Goal: Task Accomplishment & Management: Complete application form

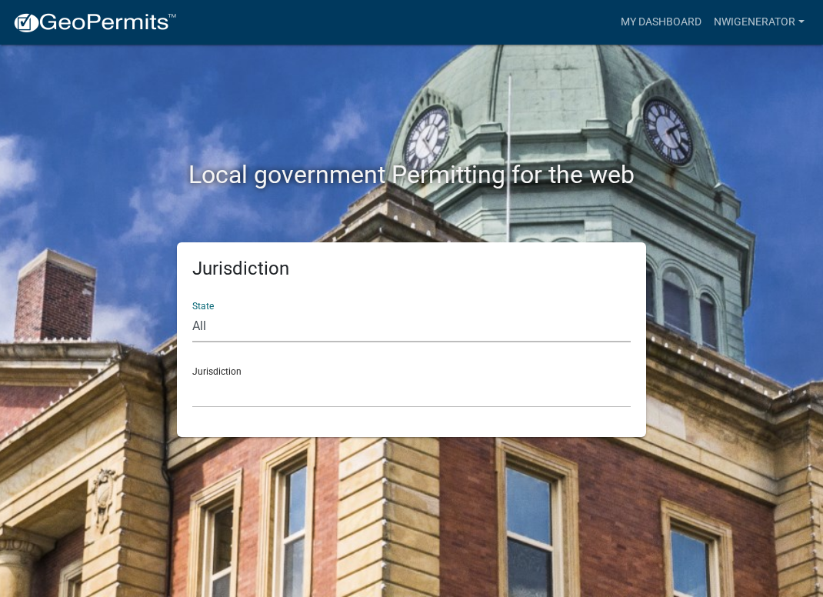
click at [224, 327] on select "All [US_STATE] [US_STATE] [US_STATE] [US_STATE] [US_STATE] [US_STATE] [US_STATE…" at bounding box center [411, 327] width 438 height 32
select select "[US_STATE]"
click at [192, 311] on select "All [US_STATE] [US_STATE] [US_STATE] [US_STATE] [US_STATE] [US_STATE] [US_STATE…" at bounding box center [411, 327] width 438 height 32
click at [216, 387] on select "City of [GEOGRAPHIC_DATA], [US_STATE] City of [GEOGRAPHIC_DATA], [US_STATE] Cit…" at bounding box center [411, 392] width 438 height 32
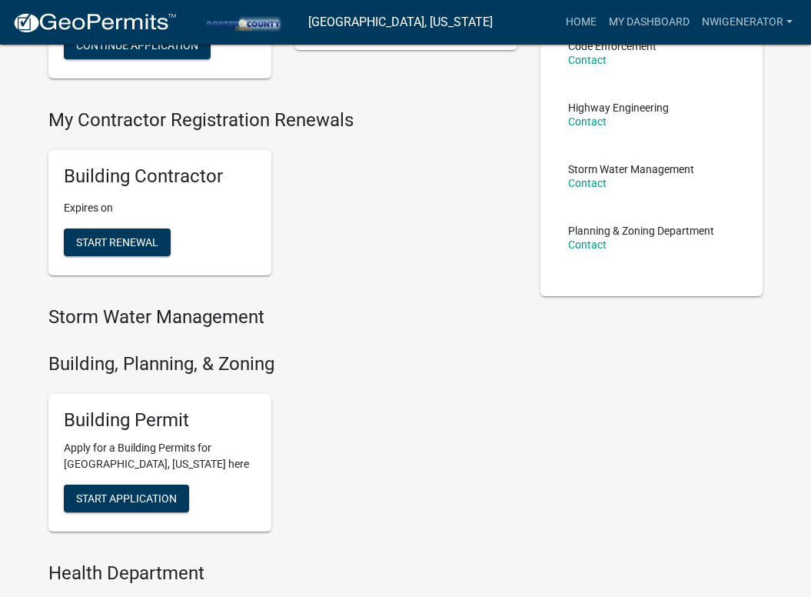
scroll to position [231, 0]
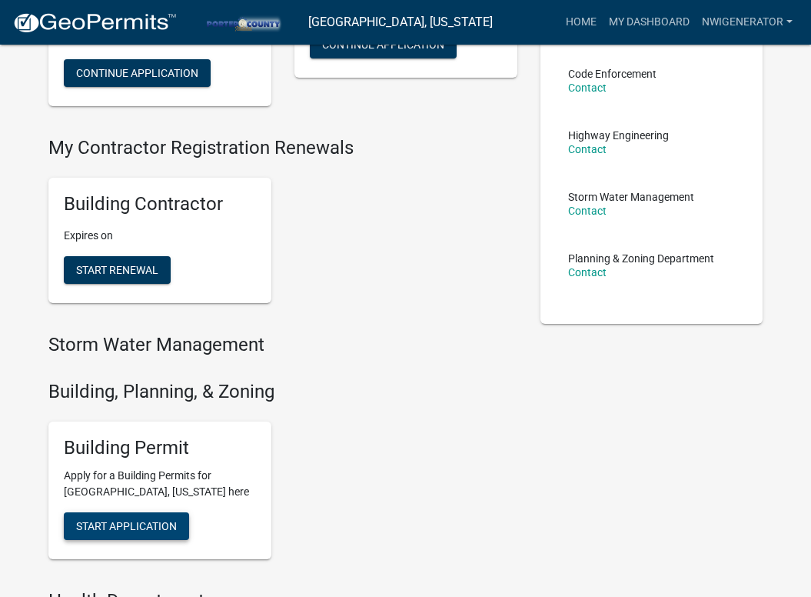
click at [114, 521] on span "Start Application" at bounding box center [126, 526] width 101 height 12
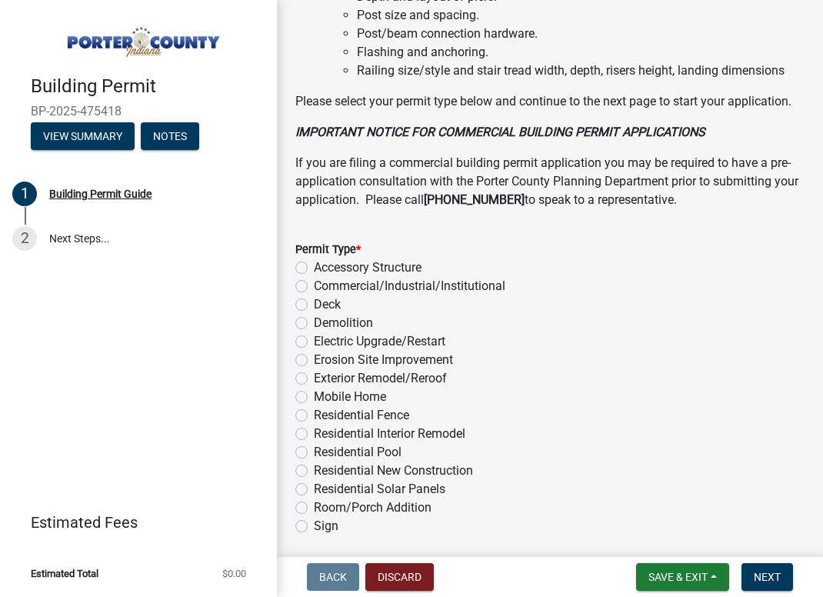
scroll to position [1349, 0]
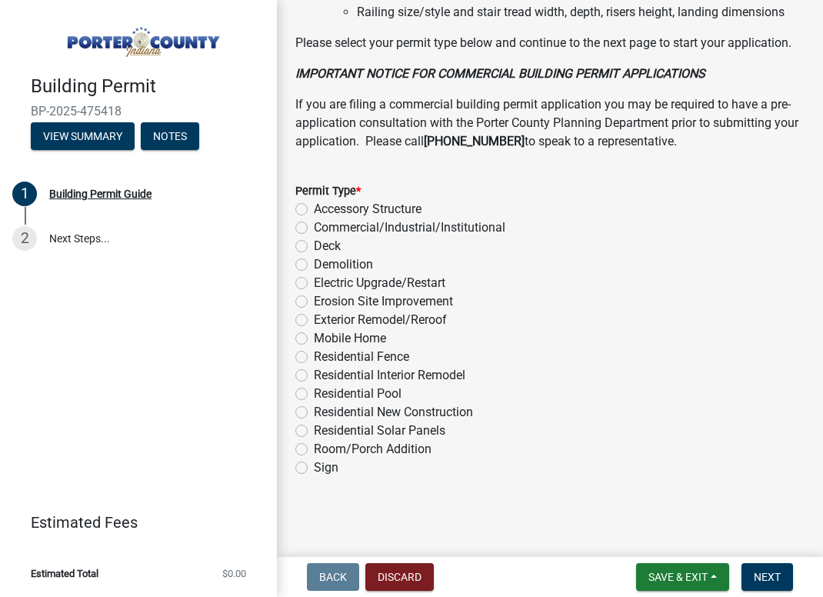
click at [314, 281] on label "Electric Upgrade/Restart" at bounding box center [379, 283] width 131 height 18
click at [314, 281] on input "Electric Upgrade/Restart" at bounding box center [319, 279] width 10 height 10
radio input "true"
click at [772, 571] on span "Next" at bounding box center [766, 576] width 27 height 12
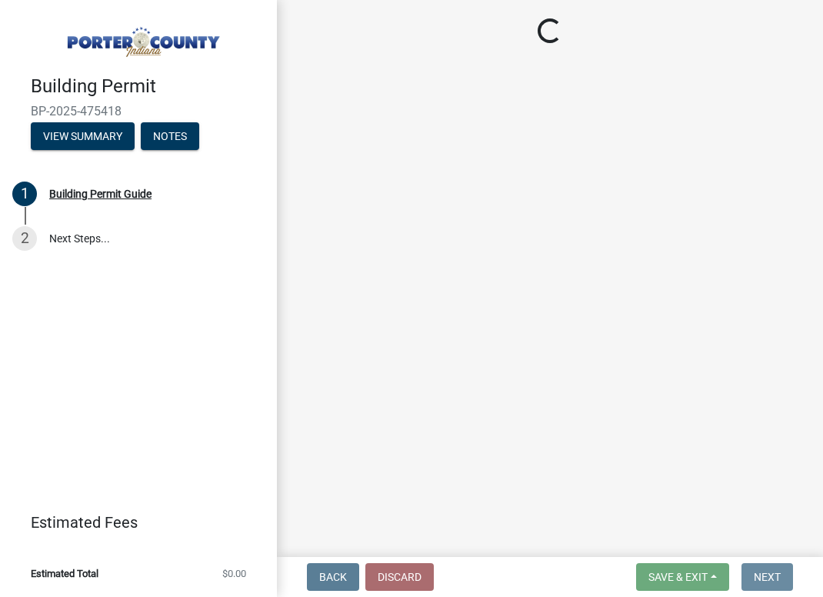
scroll to position [0, 0]
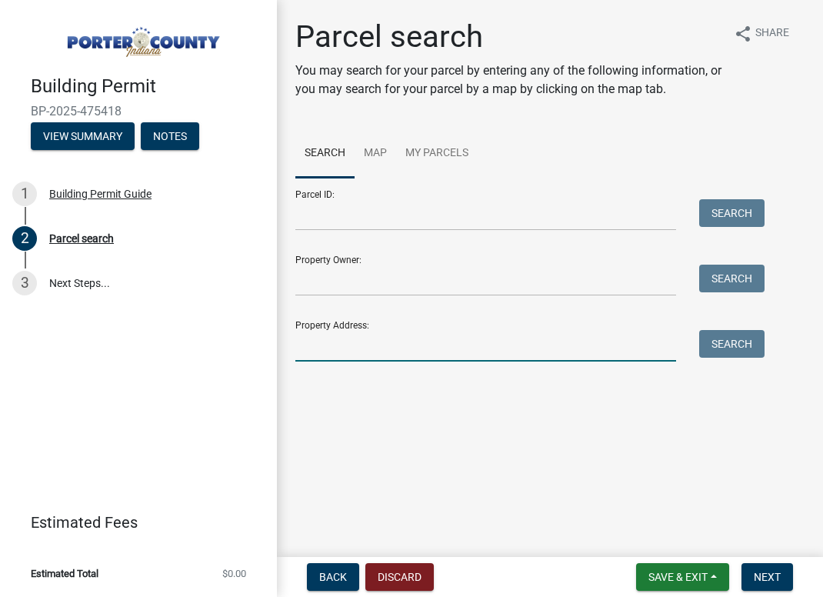
click at [392, 342] on input "Property Address:" at bounding box center [485, 346] width 381 height 32
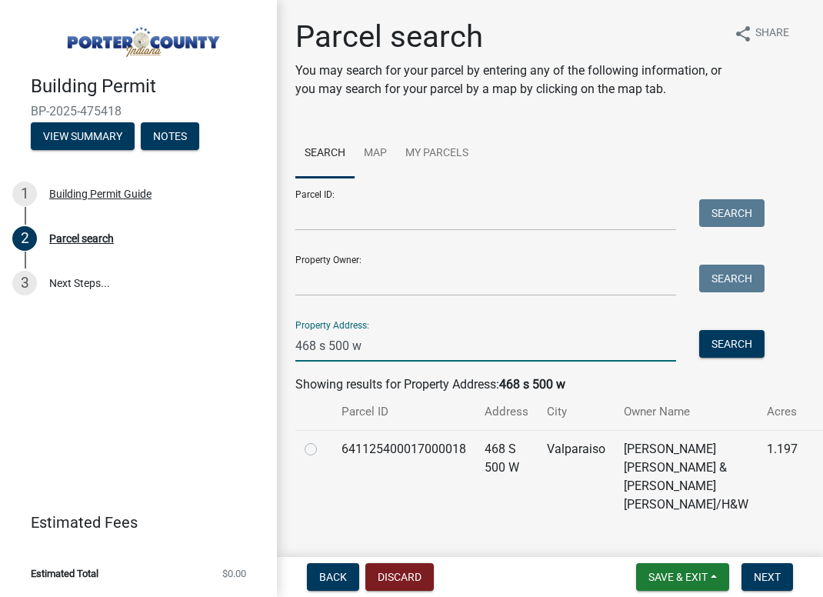
type input "468 s 500 w"
click at [323, 440] on label at bounding box center [323, 440] width 0 height 0
click at [323, 448] on input "radio" at bounding box center [328, 445] width 10 height 10
radio input "true"
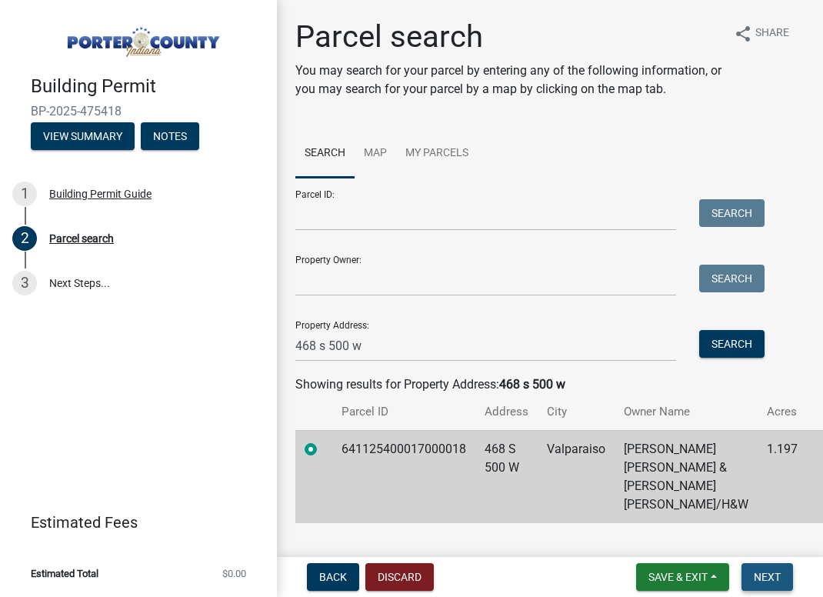
click at [776, 579] on span "Next" at bounding box center [766, 576] width 27 height 12
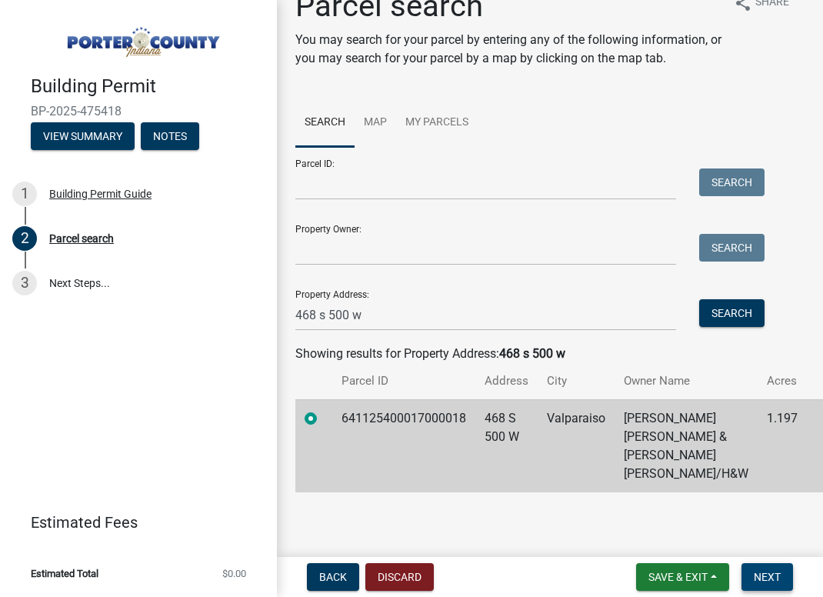
scroll to position [32, 0]
click at [766, 575] on span "Next" at bounding box center [766, 576] width 27 height 12
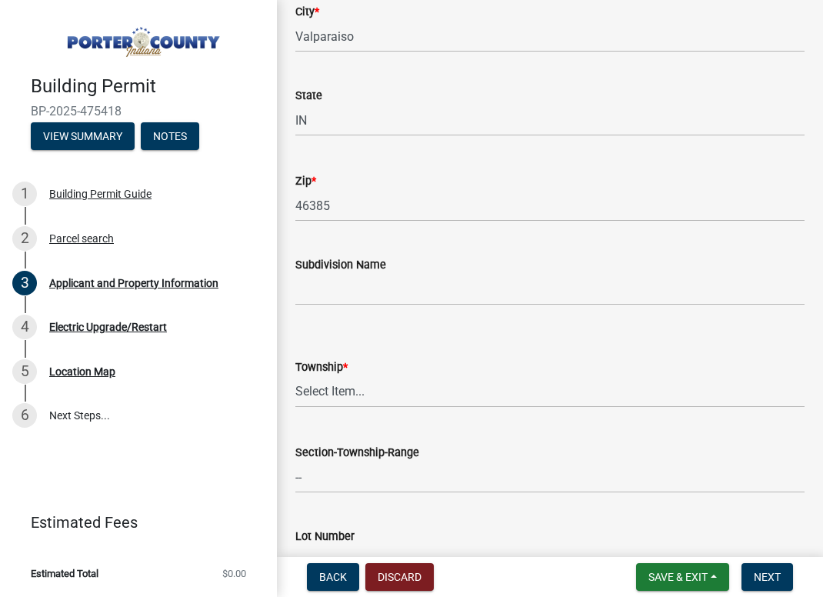
scroll to position [461, 0]
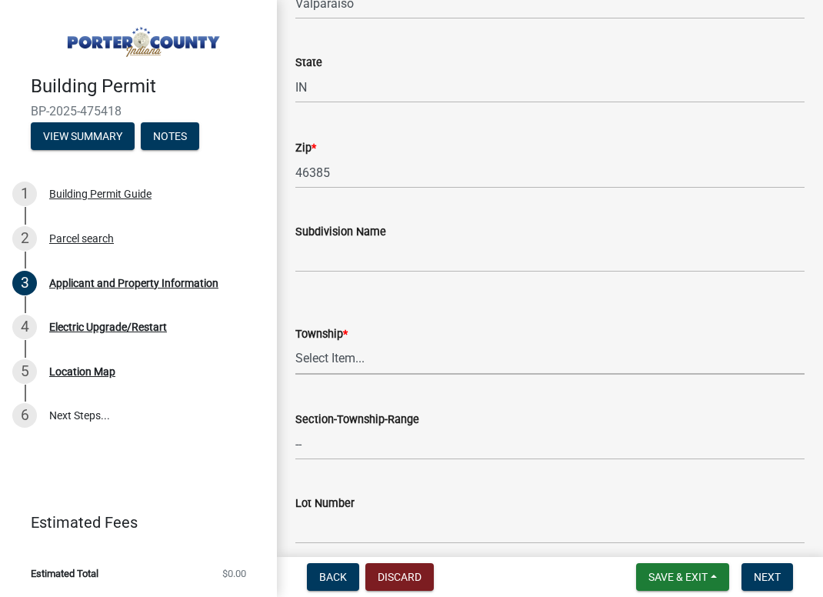
click at [358, 364] on select "Select Item... [PERSON_NAME][GEOGRAPHIC_DATA] [PERSON_NAME][GEOGRAPHIC_DATA] [G…" at bounding box center [549, 359] width 509 height 32
click at [361, 344] on select "Select Item... [PERSON_NAME][GEOGRAPHIC_DATA] [PERSON_NAME][GEOGRAPHIC_DATA] [G…" at bounding box center [549, 359] width 509 height 32
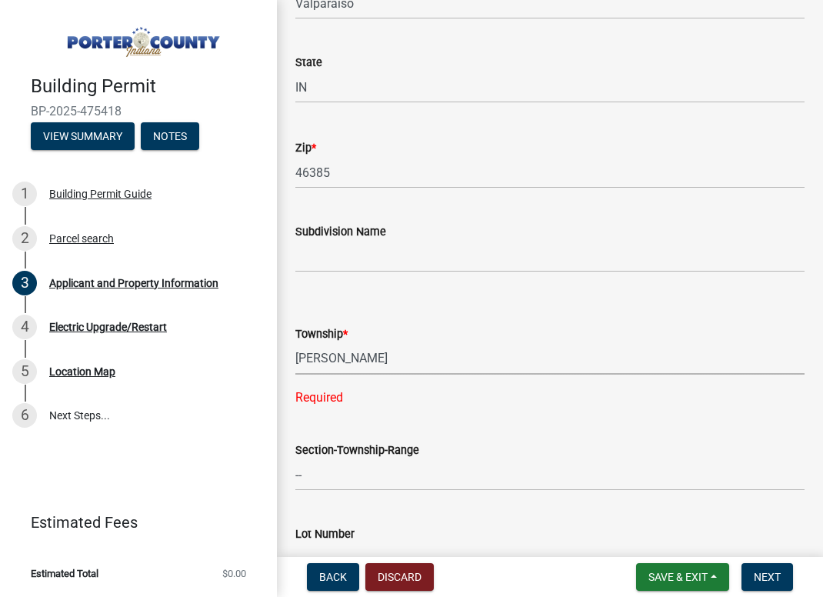
click at [295, 343] on select "Select Item... [PERSON_NAME][GEOGRAPHIC_DATA] [PERSON_NAME][GEOGRAPHIC_DATA] [G…" at bounding box center [549, 359] width 509 height 32
select select "eebc071e-620a-4db8-83e9-cb6b194c67e9"
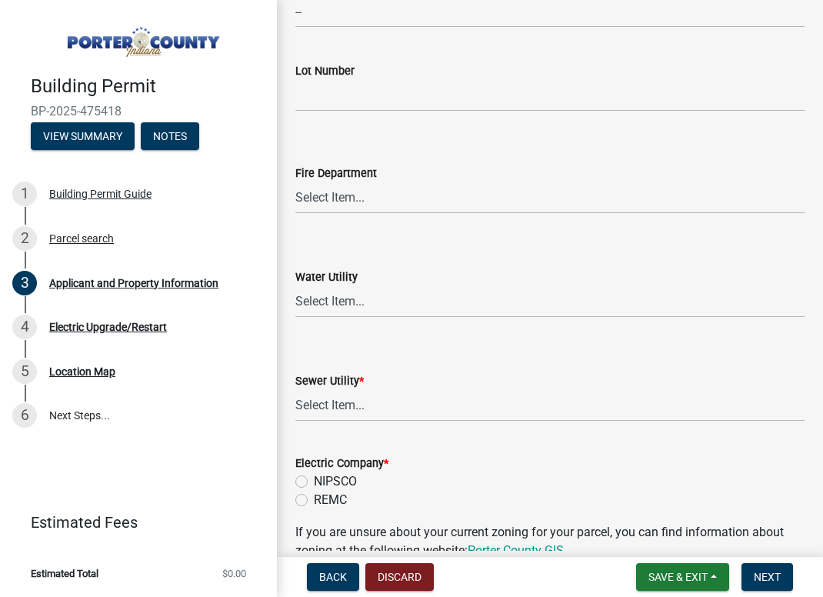
scroll to position [923, 0]
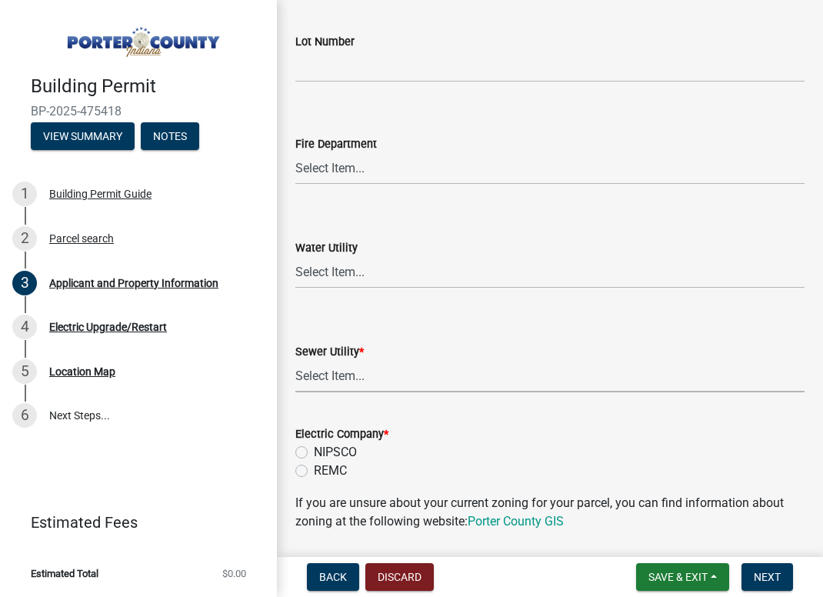
click at [336, 371] on select "Select Item... Aqua [US_STATE] Inc Damon Run Falling Waters Lake Eliza - LEACD …" at bounding box center [549, 377] width 509 height 32
click at [295, 361] on select "Select Item... Aqua [US_STATE] Inc Damon Run Falling Waters Lake Eliza - LEACD …" at bounding box center [549, 377] width 509 height 32
select select "01d57b5a-7eb0-4072-b175-354c87f771f4"
click at [308, 468] on div "REMC" at bounding box center [549, 470] width 509 height 18
click at [314, 475] on label "REMC" at bounding box center [330, 470] width 33 height 18
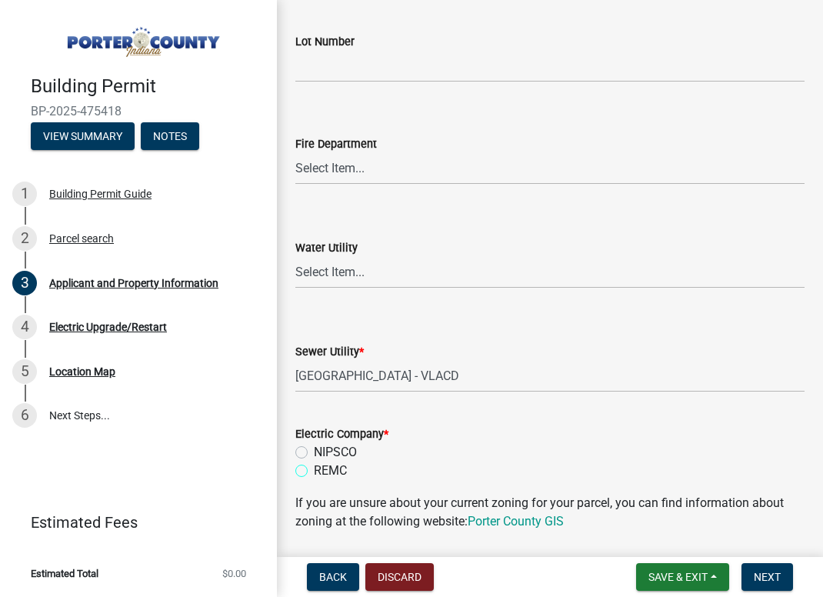
click at [314, 471] on input "REMC" at bounding box center [319, 466] width 10 height 10
radio input "true"
click at [491, 519] on link "Porter County GIS" at bounding box center [515, 521] width 96 height 15
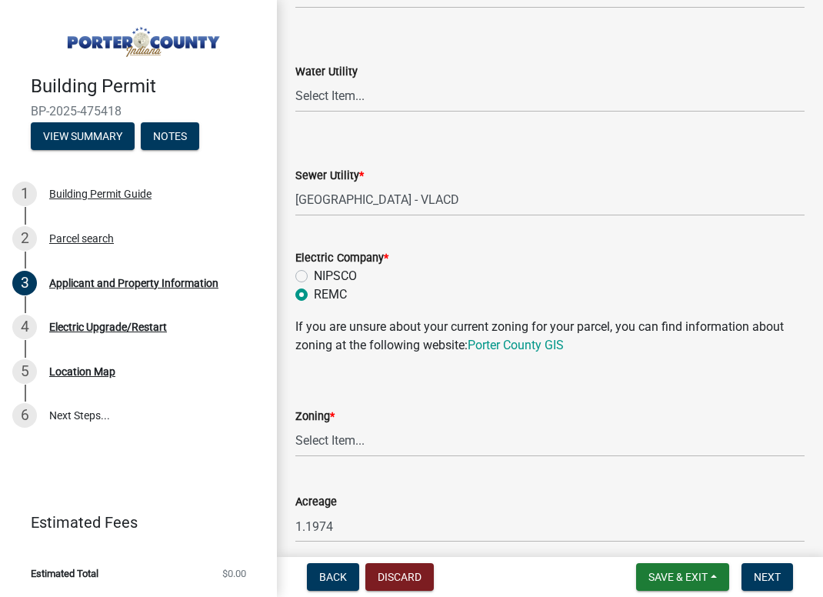
scroll to position [1153, 0]
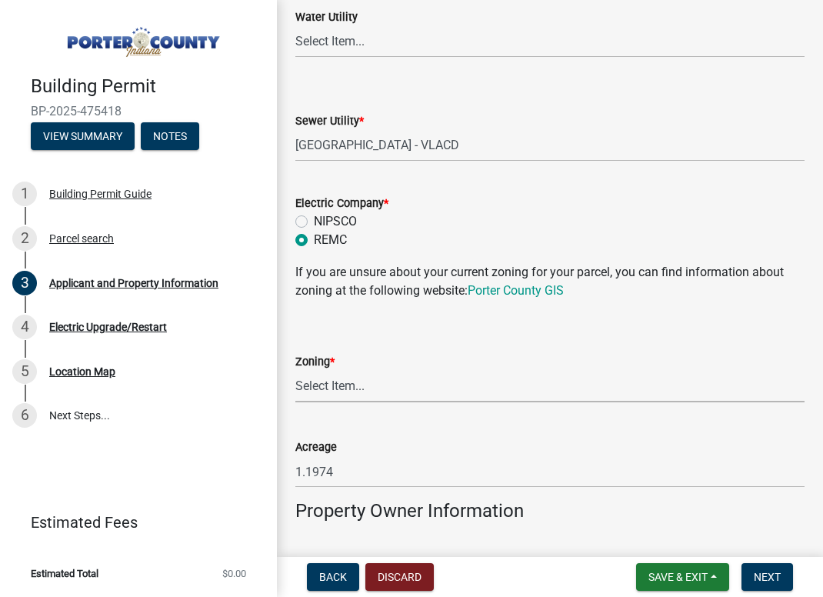
click at [359, 387] on select "Select Item... A1 A2 CH CM CN I1 I2 I3 IN MP OT P1 P2 PUD R1 R2 R3 R4 RL RR" at bounding box center [549, 387] width 509 height 32
click at [295, 371] on select "Select Item... A1 A2 CH CM CN I1 I2 I3 IN MP OT P1 P2 PUD R1 R2 R3 R4 RL RR" at bounding box center [549, 387] width 509 height 32
select select "271bd504-2c49-4a3f-937e-0db1d3436bac"
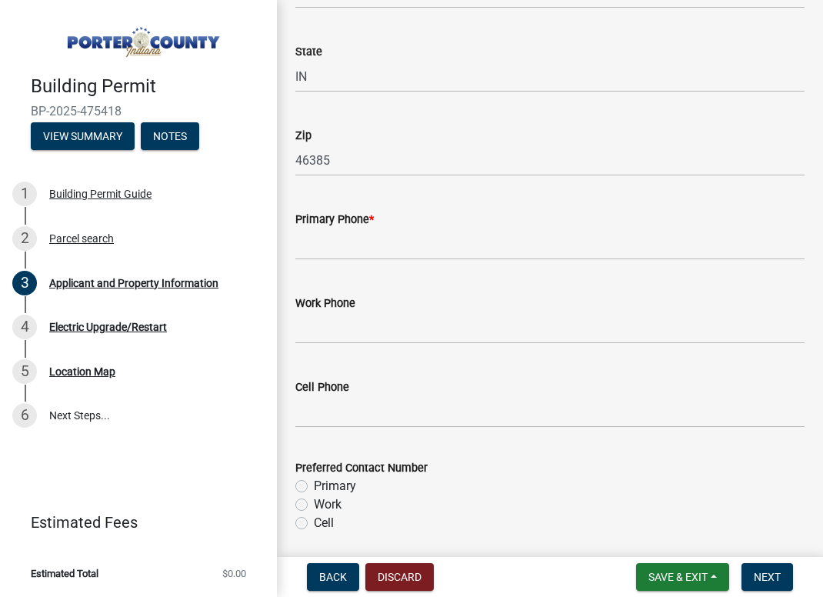
scroll to position [1922, 0]
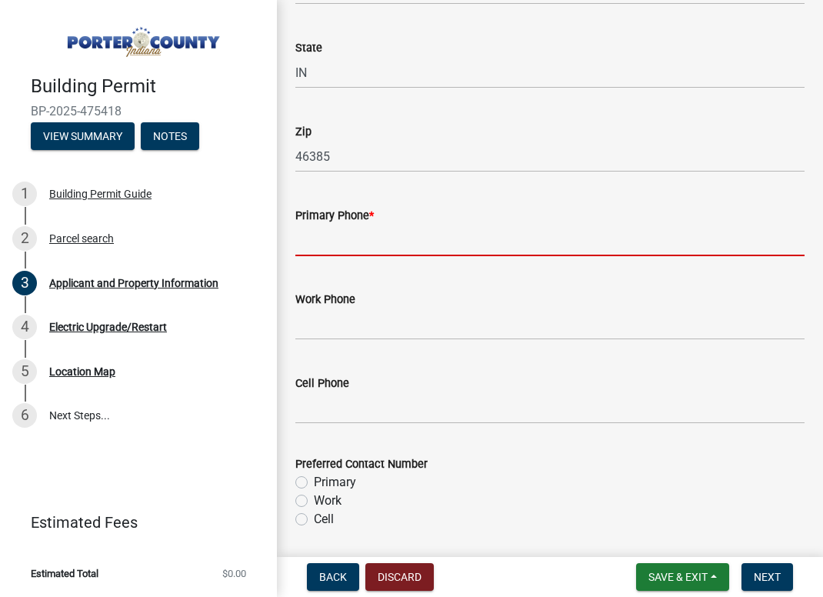
click at [309, 248] on input "Primary Phone *" at bounding box center [549, 240] width 509 height 32
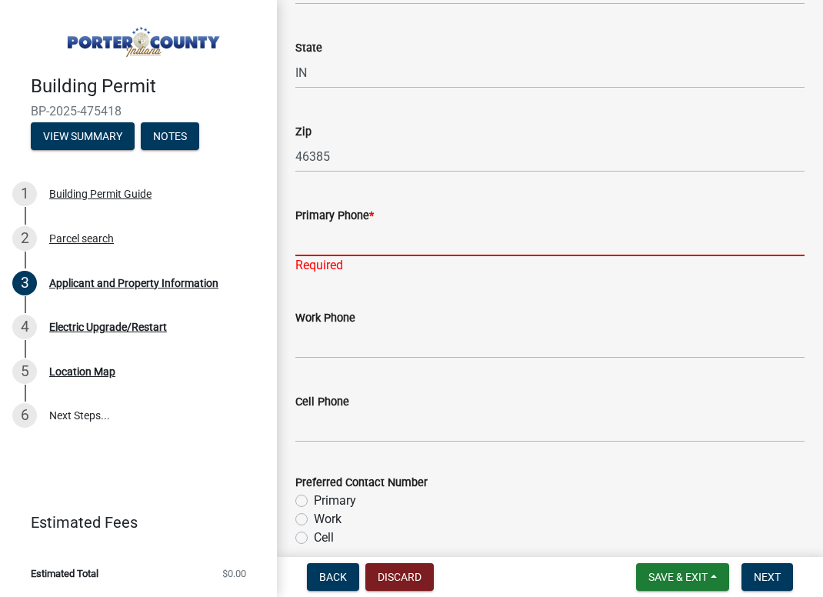
drag, startPoint x: 347, startPoint y: 231, endPoint x: 345, endPoint y: 241, distance: 9.4
click at [347, 231] on input "Primary Phone *" at bounding box center [549, 240] width 509 height 32
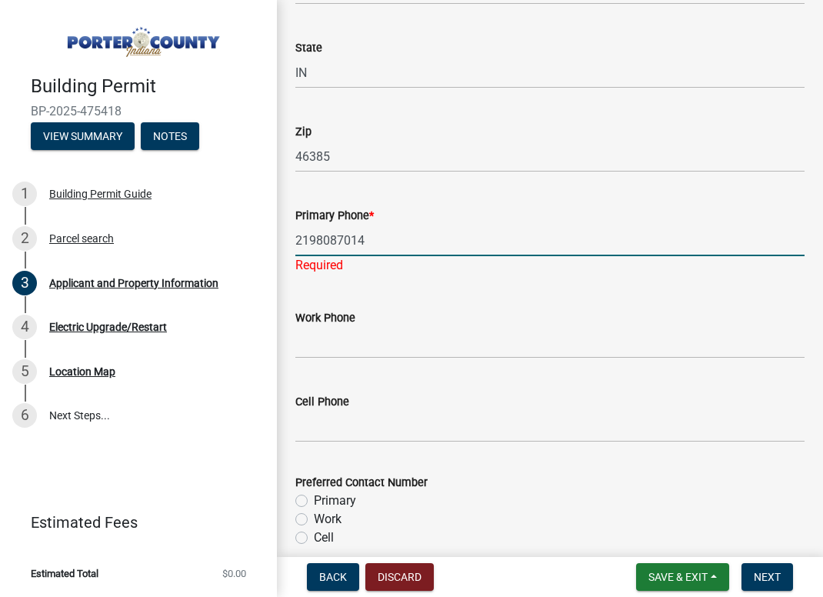
type input "2198087014"
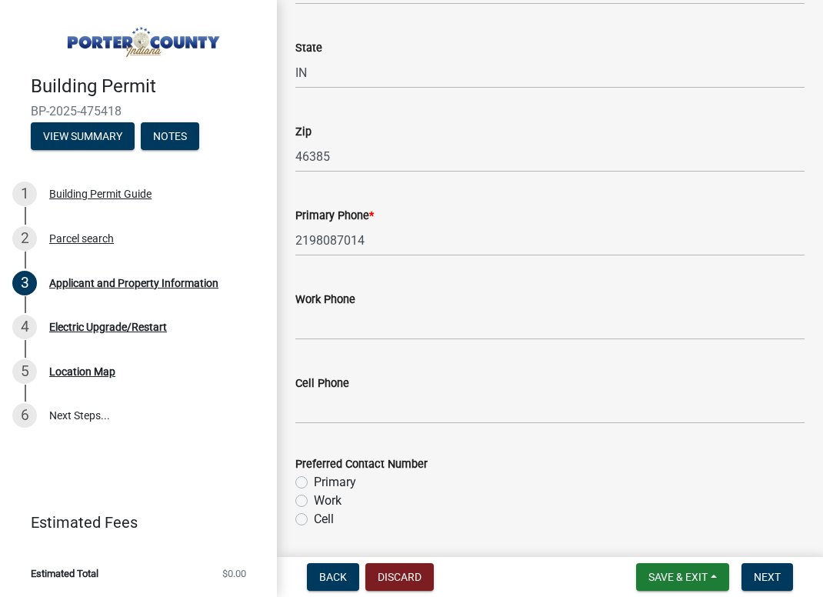
click at [458, 464] on form "Preferred Contact Number Primary Work Cell" at bounding box center [549, 482] width 509 height 92
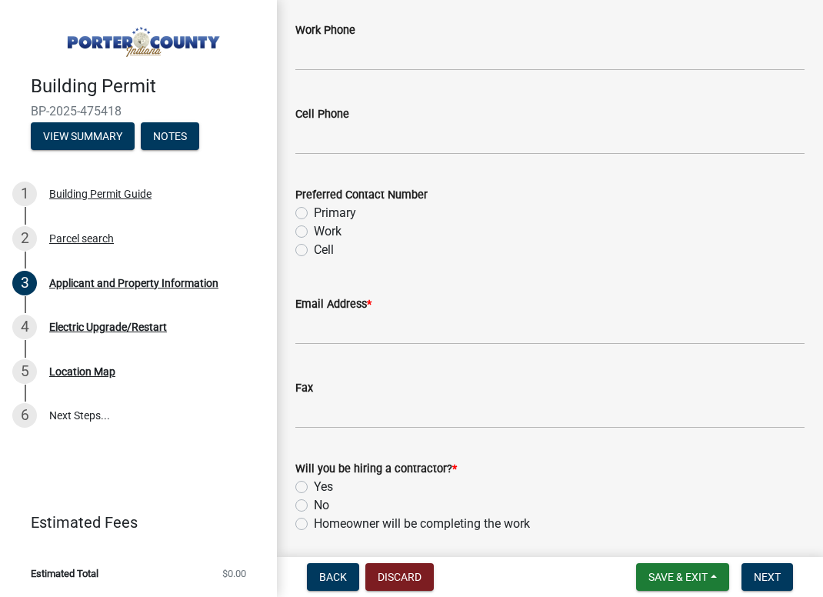
scroll to position [2230, 0]
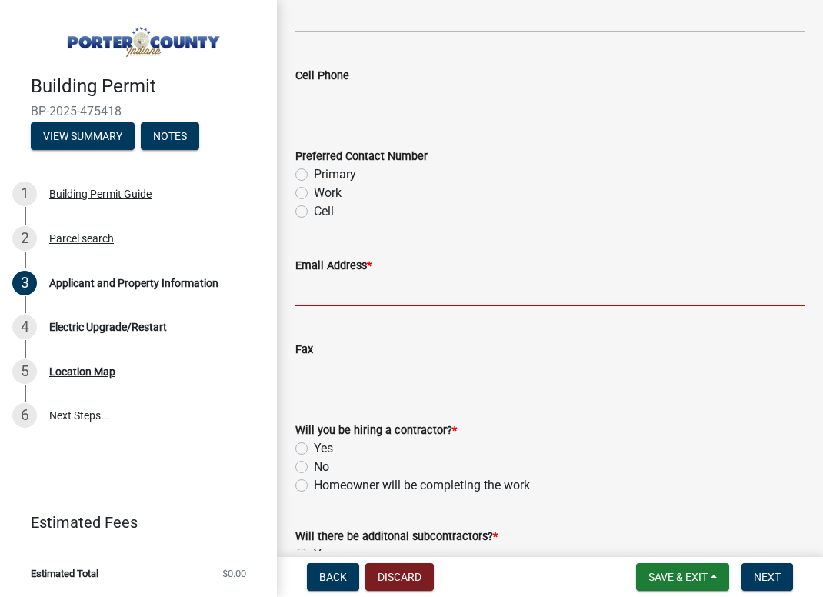
click at [341, 278] on input "Email Address *" at bounding box center [549, 290] width 509 height 32
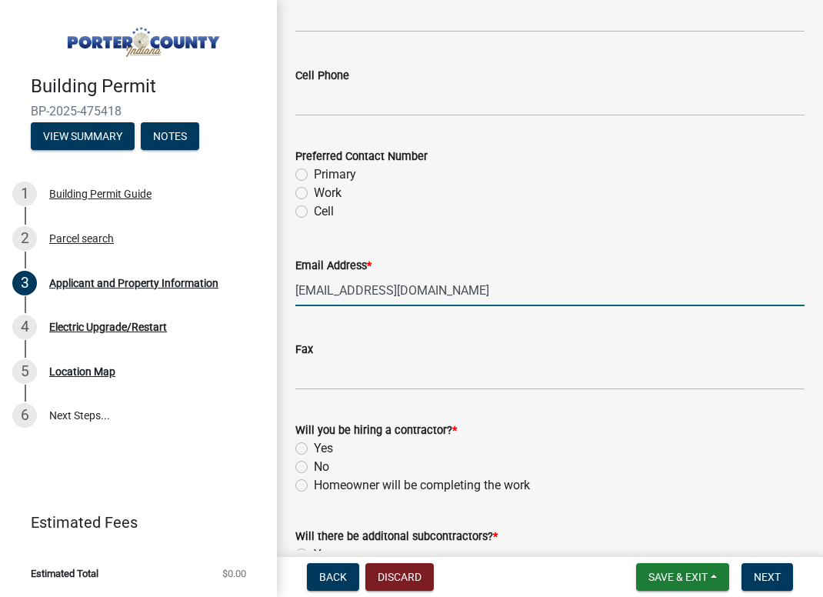
type input "[EMAIL_ADDRESS][DOMAIN_NAME]"
click at [308, 445] on div "Will you be hiring a contractor? * Yes No Homeowner will be completing the work" at bounding box center [549, 458] width 509 height 74
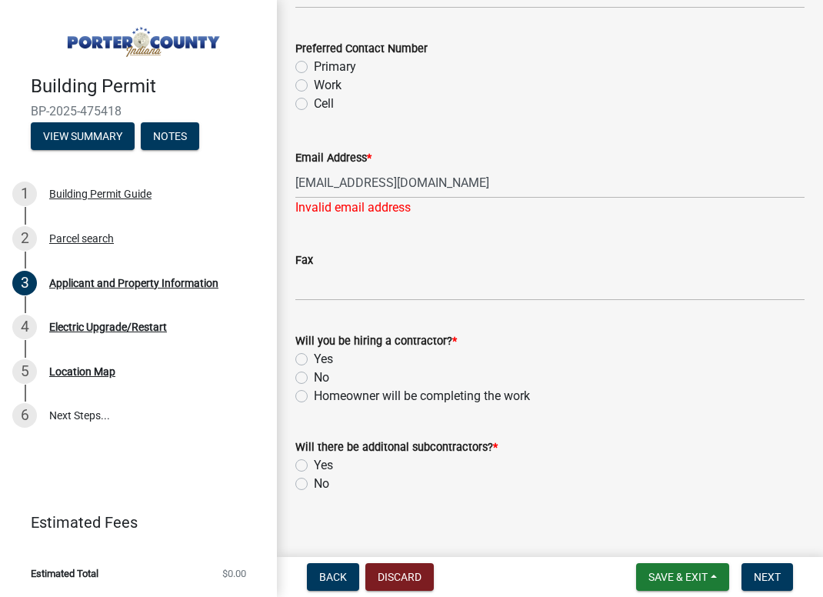
scroll to position [2353, 0]
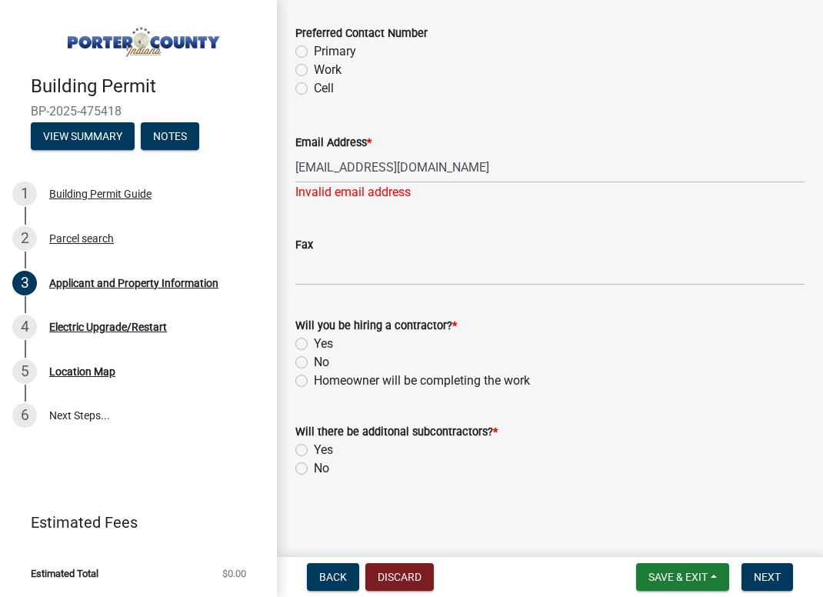
click at [314, 338] on label "Yes" at bounding box center [323, 343] width 19 height 18
click at [314, 338] on input "Yes" at bounding box center [319, 339] width 10 height 10
radio input "true"
click at [314, 463] on label "No" at bounding box center [321, 468] width 15 height 18
click at [314, 463] on input "No" at bounding box center [319, 464] width 10 height 10
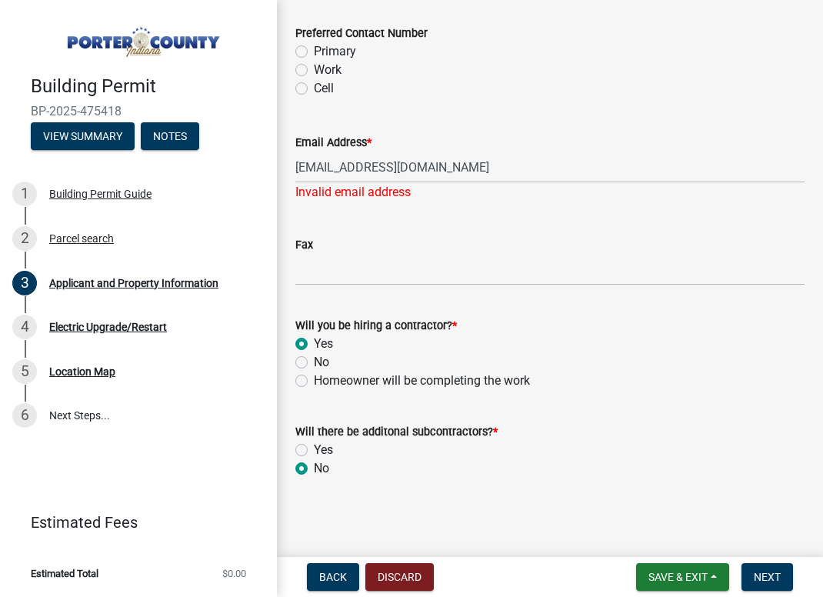
radio input "true"
drag, startPoint x: 484, startPoint y: 161, endPoint x: 132, endPoint y: 171, distance: 351.5
click at [132, 171] on div "Building Permit BP-2025-475418 View Summary Notes 1 Building Permit Guide 2 Par…" at bounding box center [411, 298] width 823 height 597
type input "[EMAIL_ADDRESS][DOMAIN_NAME]"
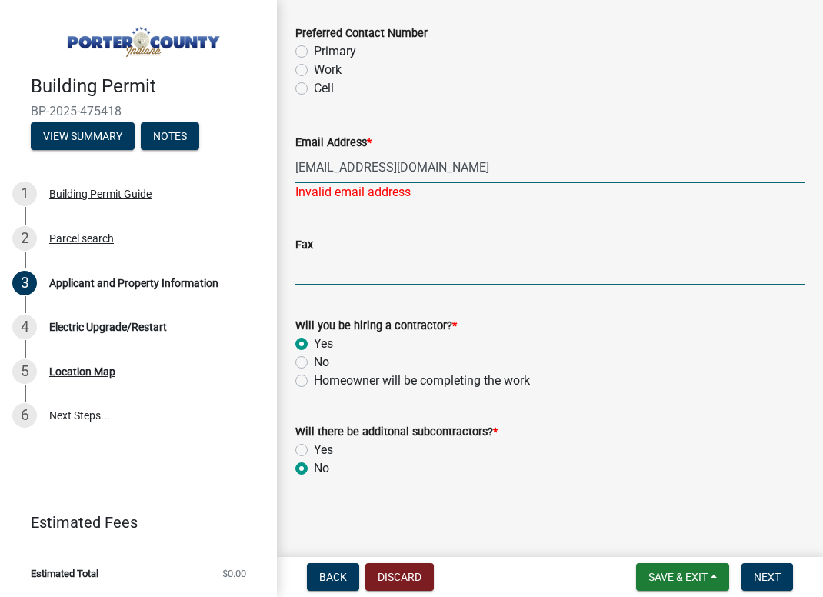
click at [594, 254] on input "Fax" at bounding box center [549, 270] width 509 height 32
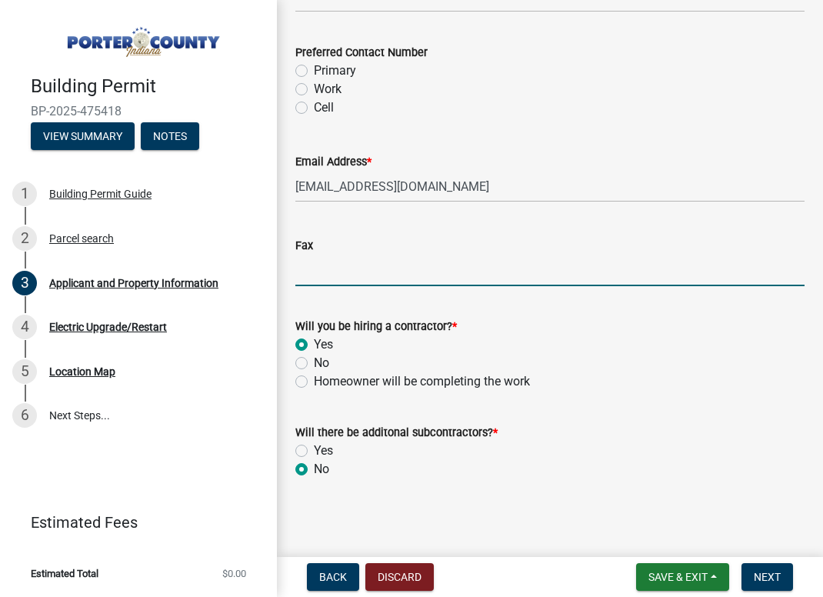
click at [636, 383] on div "Homeowner will be completing the work" at bounding box center [549, 381] width 509 height 18
click at [770, 576] on span "Next" at bounding box center [766, 576] width 27 height 12
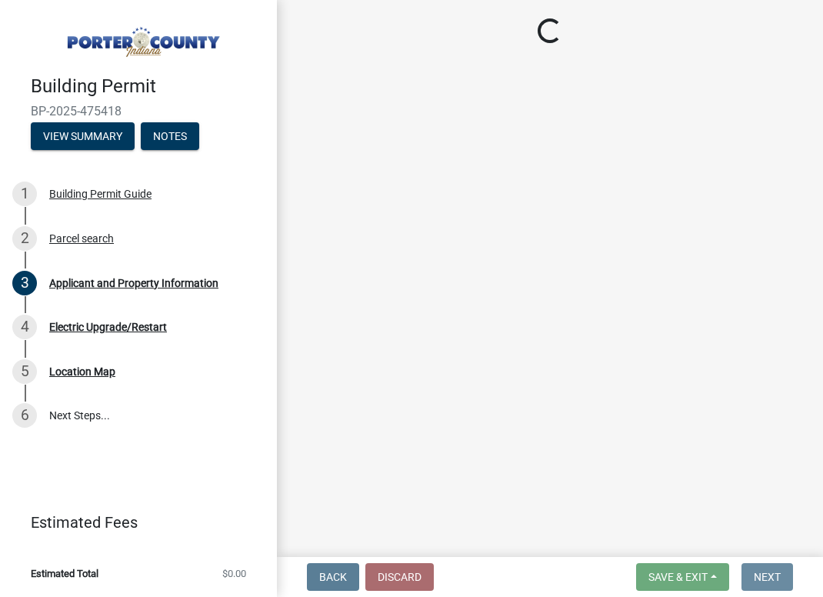
scroll to position [0, 0]
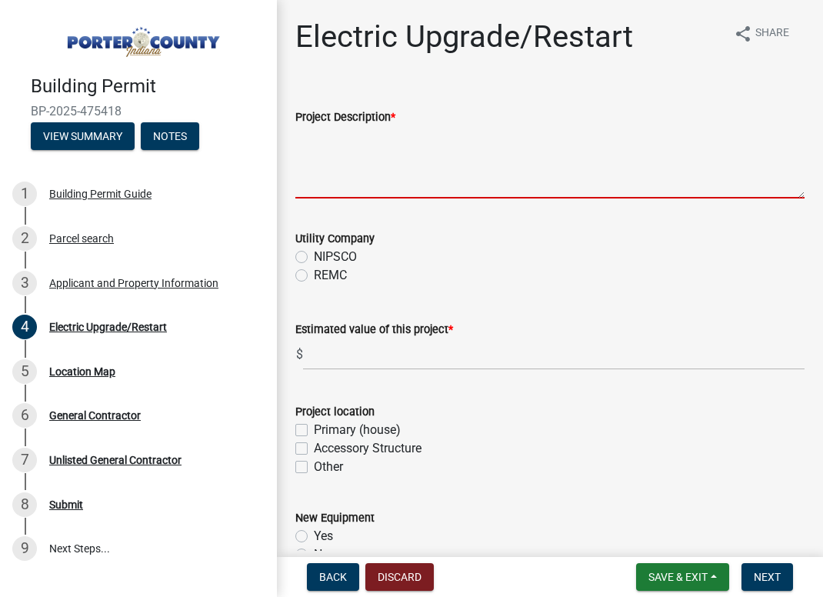
click at [363, 171] on textarea "Project Description *" at bounding box center [549, 162] width 509 height 72
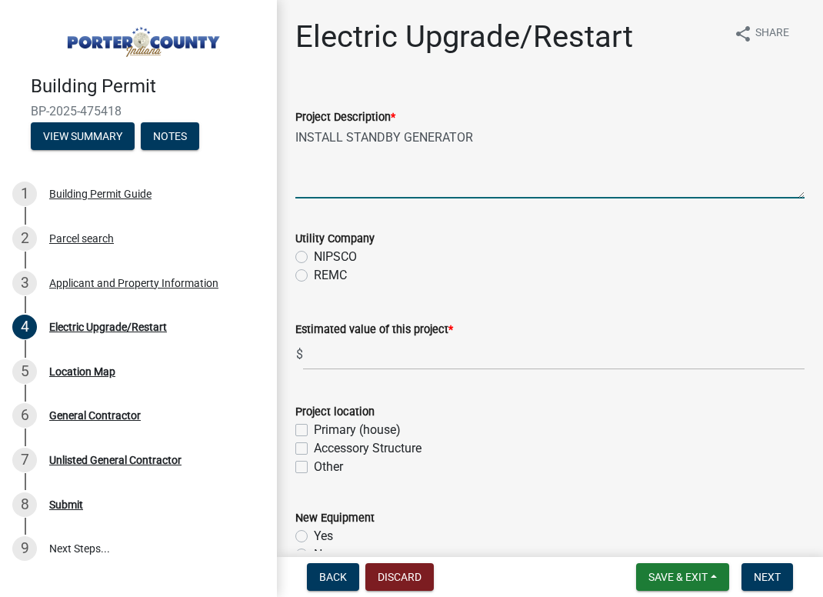
type textarea "INSTALL STANDBY GENERATOR"
click at [324, 352] on input "text" at bounding box center [553, 354] width 501 height 32
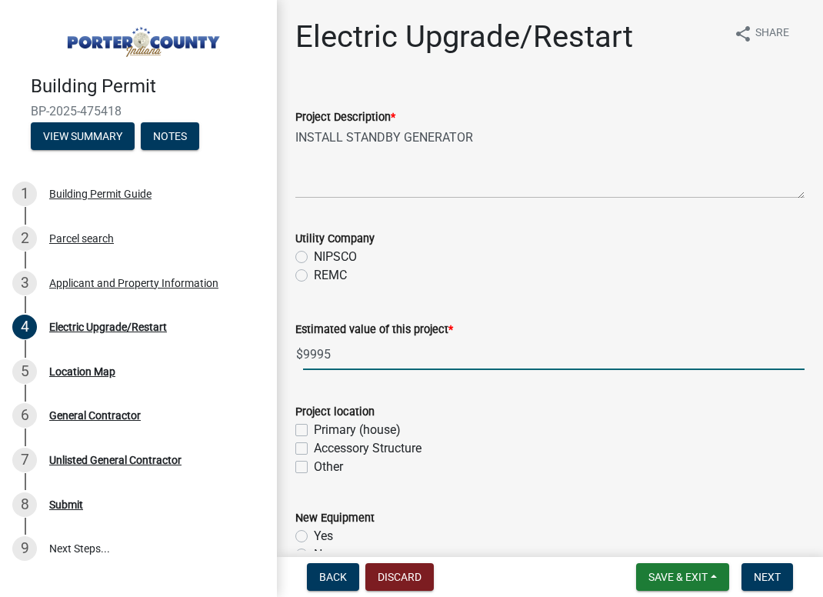
type input "9995"
click at [466, 410] on div "Project location" at bounding box center [549, 411] width 509 height 18
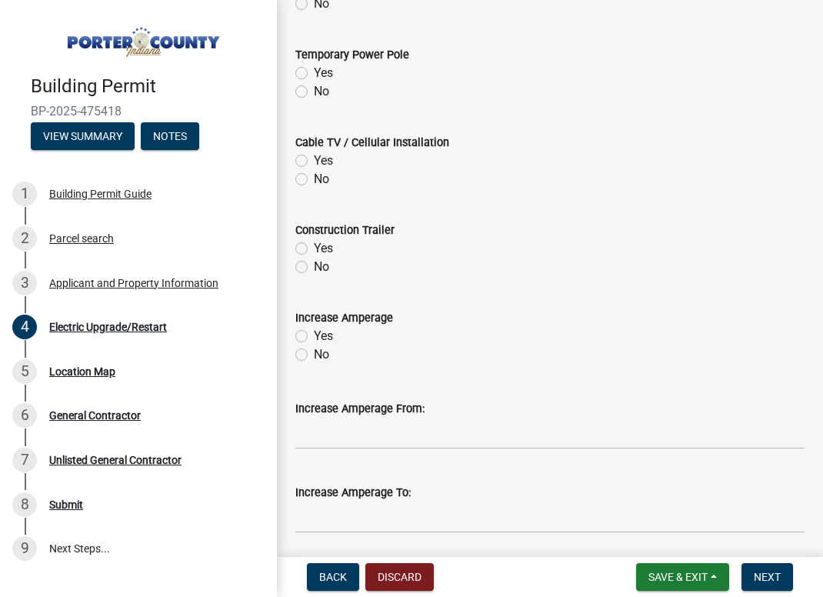
scroll to position [780, 0]
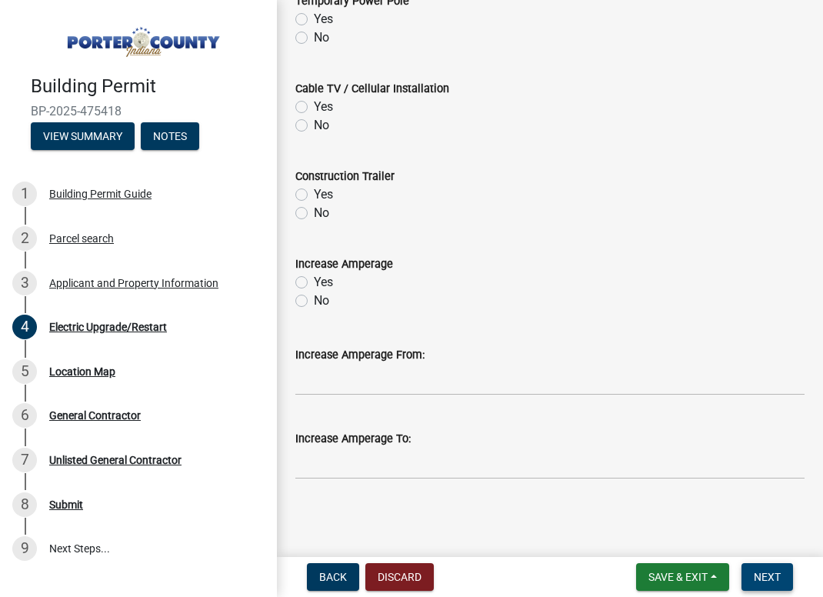
click at [787, 582] on button "Next" at bounding box center [767, 577] width 52 height 28
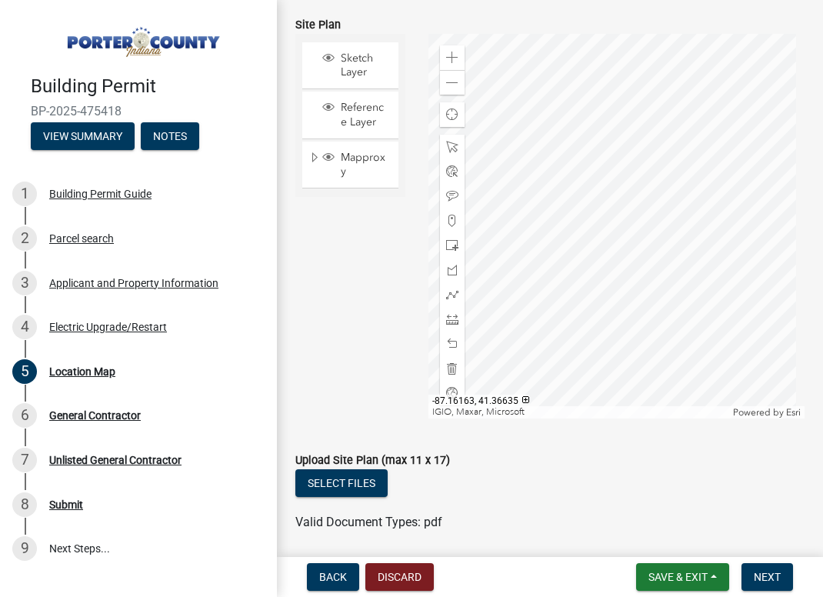
scroll to position [279, 0]
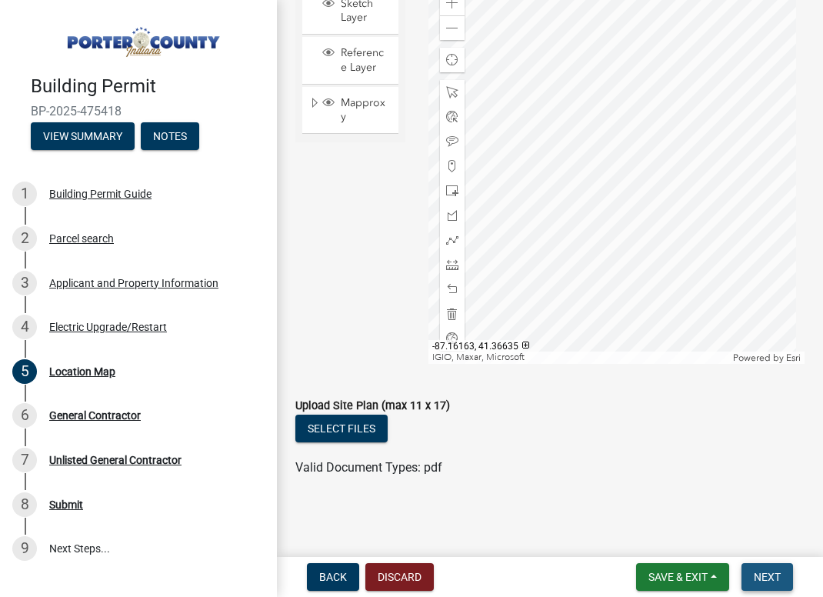
click at [757, 580] on span "Next" at bounding box center [766, 576] width 27 height 12
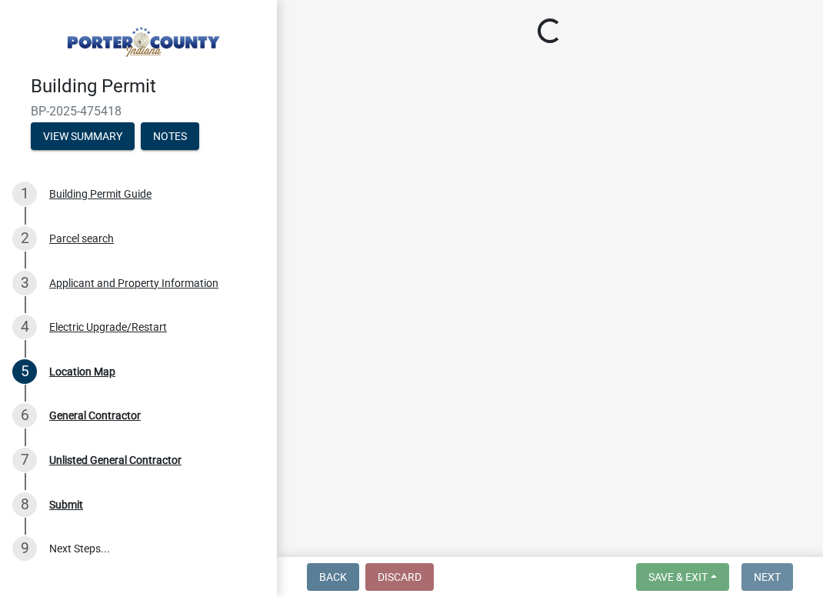
scroll to position [0, 0]
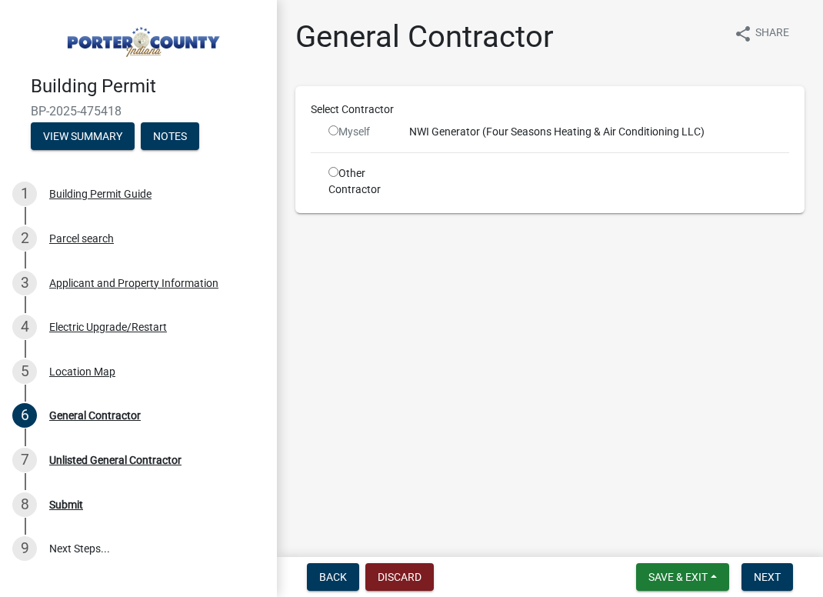
click at [335, 170] on input "radio" at bounding box center [333, 172] width 10 height 10
radio input "true"
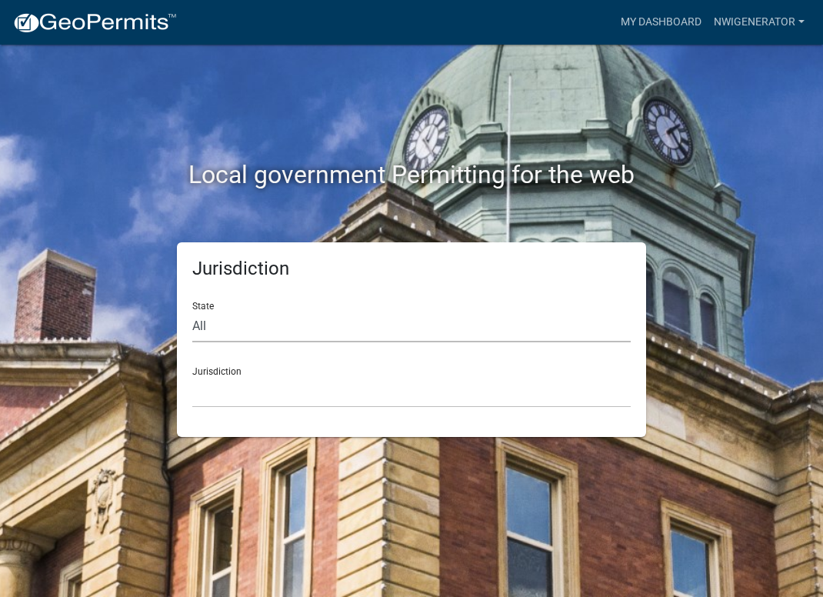
click at [205, 329] on select "All [US_STATE] [US_STATE] [US_STATE] [US_STATE] [US_STATE] [US_STATE] [US_STATE…" at bounding box center [411, 327] width 438 height 32
click at [192, 311] on select "All [US_STATE] [US_STATE] [US_STATE] [US_STATE] [US_STATE] [US_STATE] [US_STATE…" at bounding box center [411, 327] width 438 height 32
click at [232, 395] on select "Custer County, Colorado Carroll County, Georgia Cook County, Georgia Crawford C…" at bounding box center [411, 392] width 438 height 32
click at [224, 402] on select "Custer County, Colorado Carroll County, Georgia Cook County, Georgia Crawford C…" at bounding box center [411, 392] width 438 height 32
click at [215, 331] on select "All [US_STATE] [US_STATE] [US_STATE] [US_STATE] [US_STATE] [US_STATE] [US_STATE…" at bounding box center [411, 327] width 438 height 32
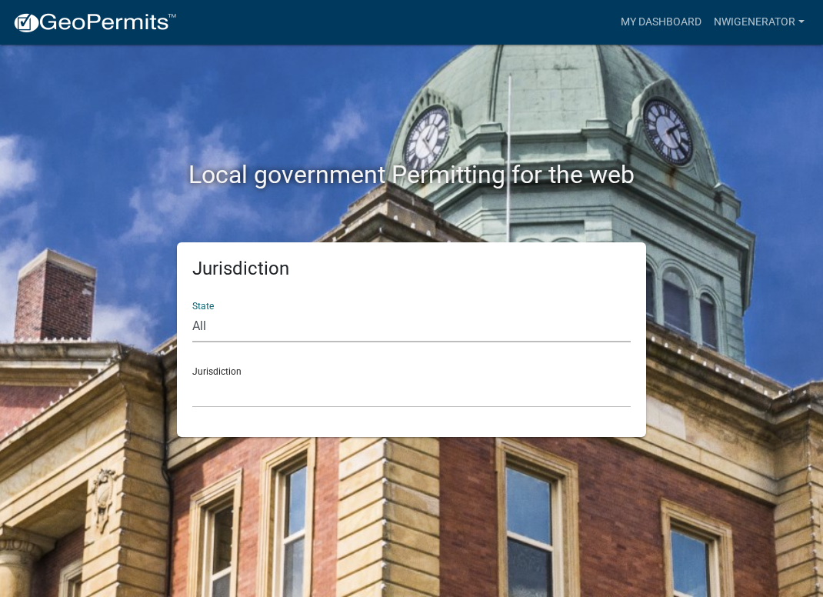
select select "[US_STATE]"
click at [192, 311] on select "All [US_STATE] [US_STATE] [US_STATE] [US_STATE] [US_STATE] [US_STATE] [US_STATE…" at bounding box center [411, 327] width 438 height 32
click at [227, 394] on select "City of [GEOGRAPHIC_DATA], [US_STATE] City of [GEOGRAPHIC_DATA], [US_STATE] Cit…" at bounding box center [411, 392] width 438 height 32
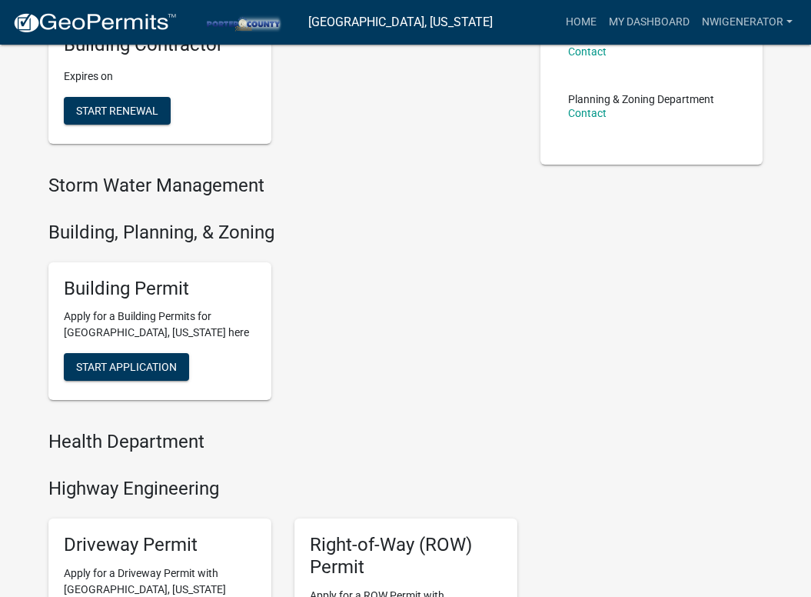
scroll to position [236, 0]
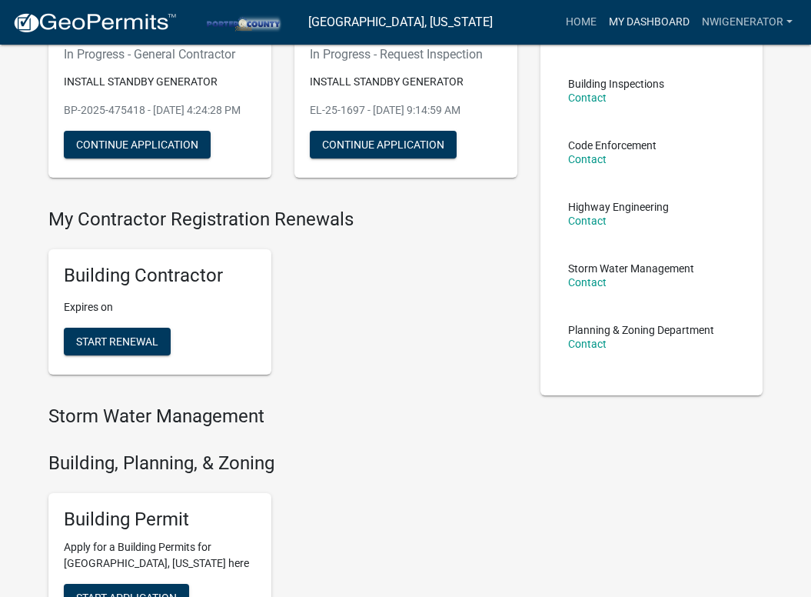
click at [620, 22] on link "My Dashboard" at bounding box center [649, 22] width 93 height 29
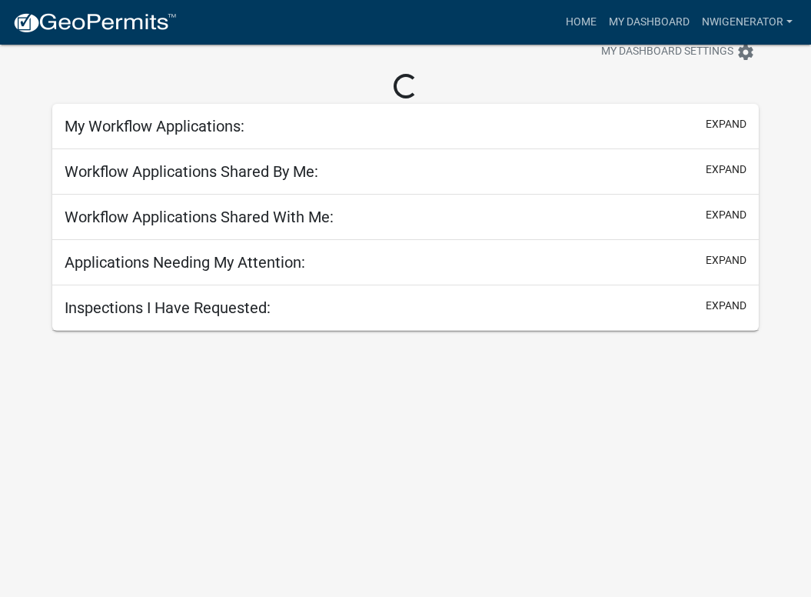
scroll to position [204, 0]
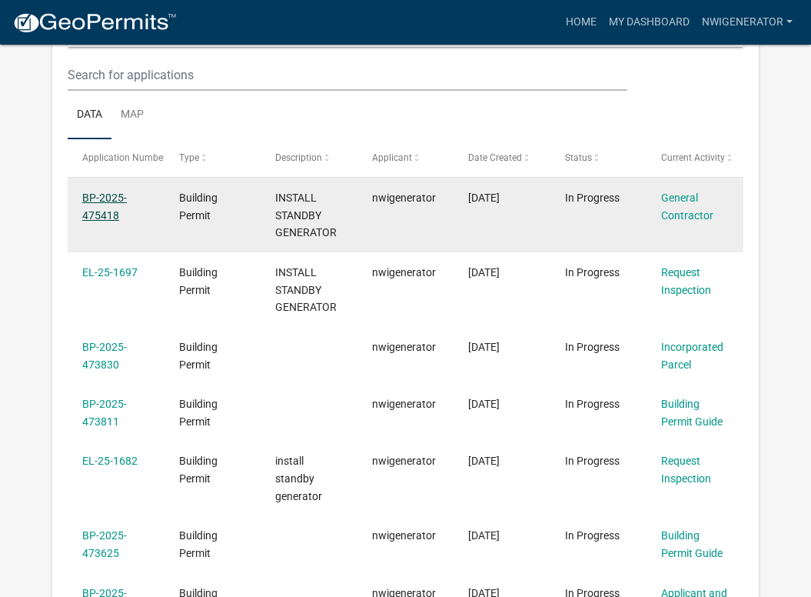
click at [101, 201] on link "BP-2025-475418" at bounding box center [104, 206] width 45 height 30
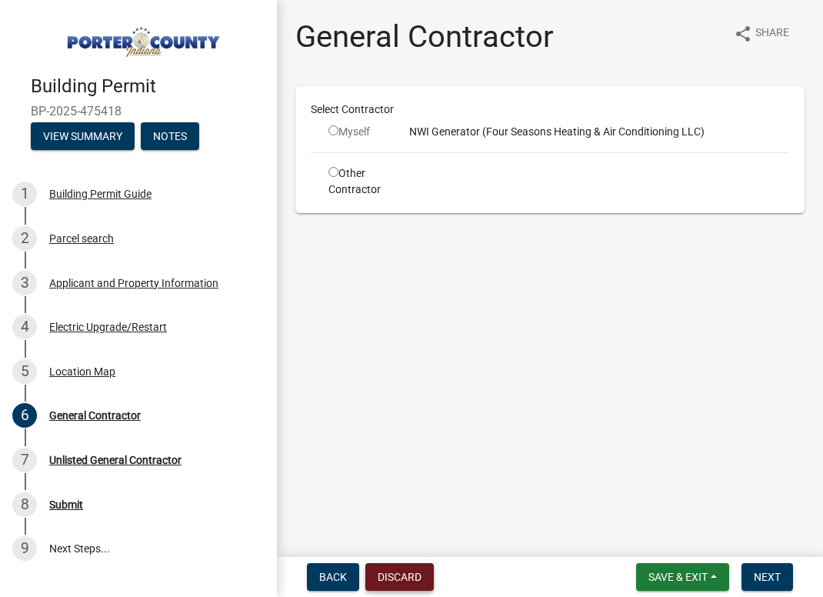
click at [402, 573] on button "Discard" at bounding box center [399, 577] width 68 height 28
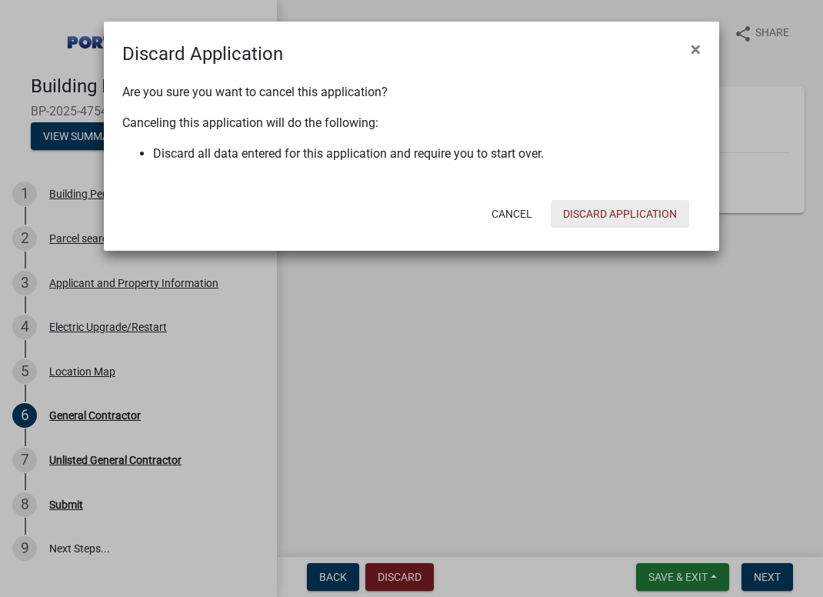
click at [601, 208] on button "Discard Application" at bounding box center [619, 214] width 138 height 28
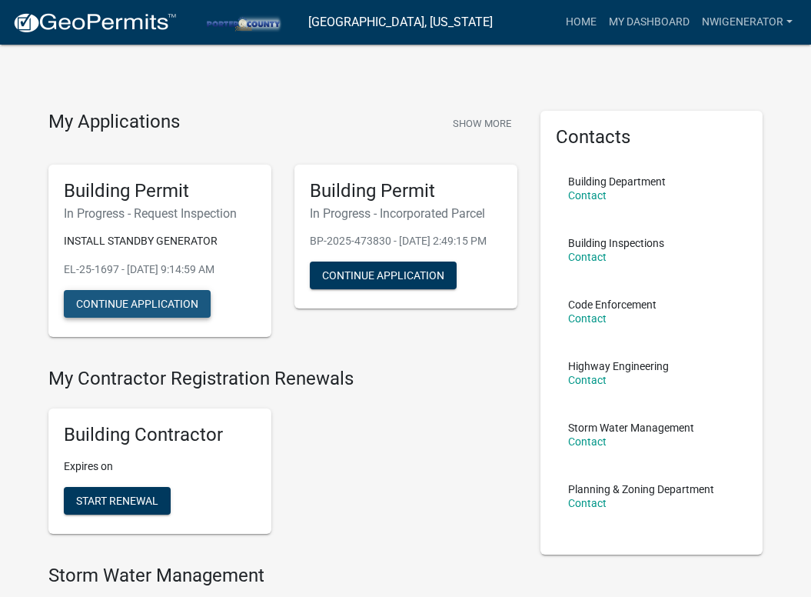
click at [124, 298] on button "Continue Application" at bounding box center [137, 304] width 147 height 28
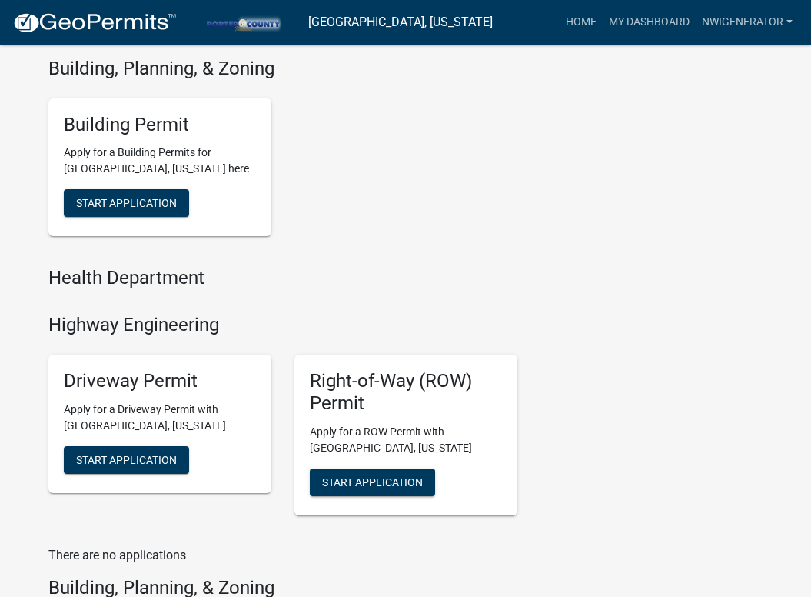
scroll to position [614, 0]
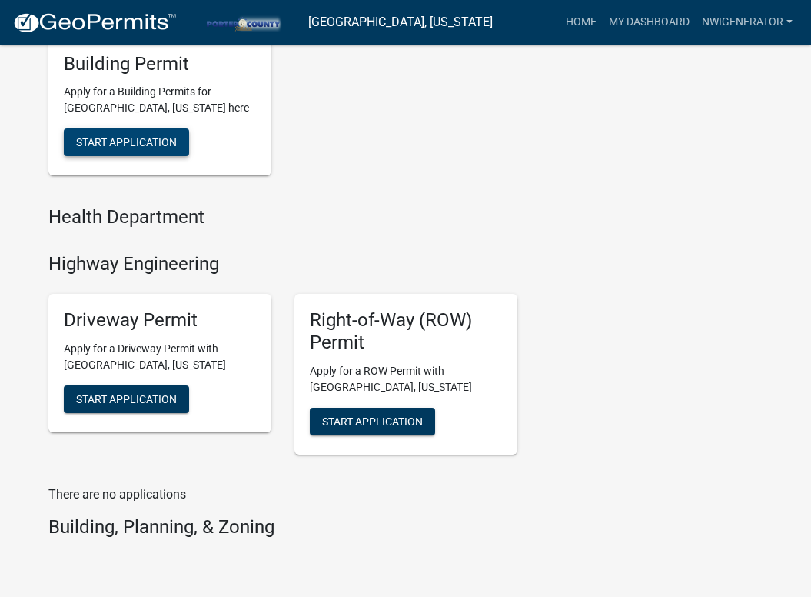
click at [144, 136] on span "Start Application" at bounding box center [126, 142] width 101 height 12
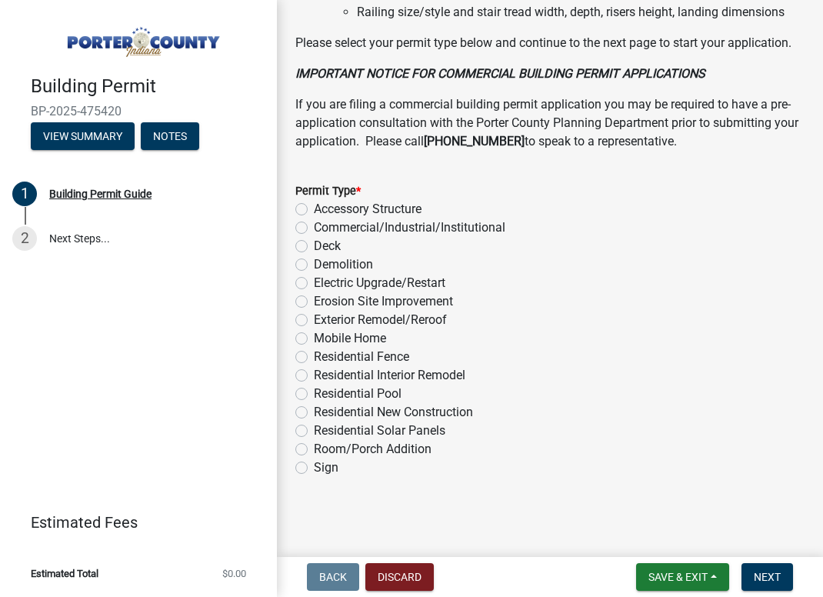
scroll to position [1349, 0]
click at [314, 282] on label "Electric Upgrade/Restart" at bounding box center [379, 283] width 131 height 18
click at [314, 282] on input "Electric Upgrade/Restart" at bounding box center [319, 279] width 10 height 10
radio input "true"
click at [754, 573] on span "Next" at bounding box center [766, 576] width 27 height 12
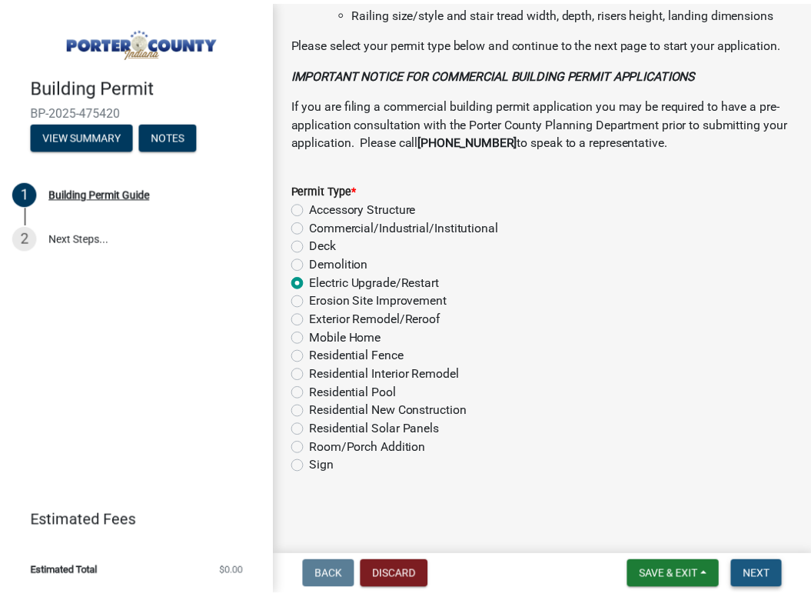
scroll to position [0, 0]
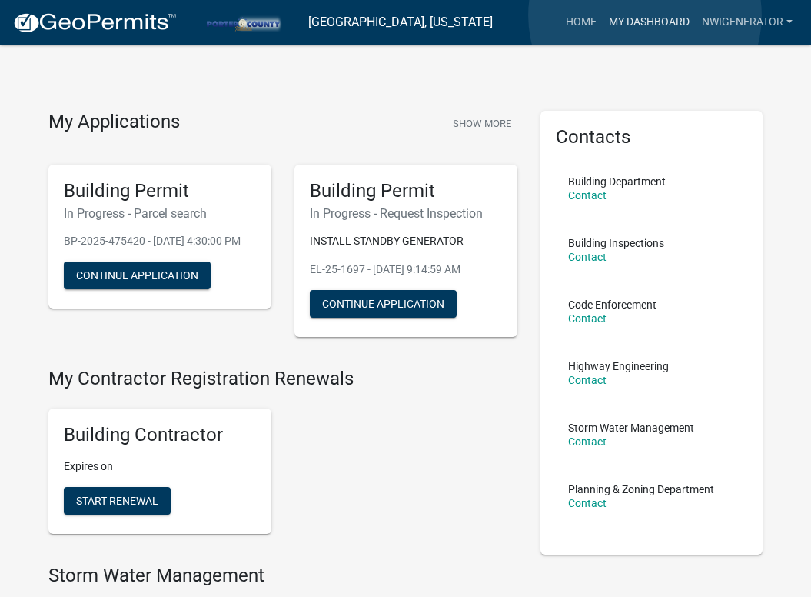
click at [645, 15] on link "My Dashboard" at bounding box center [649, 22] width 93 height 29
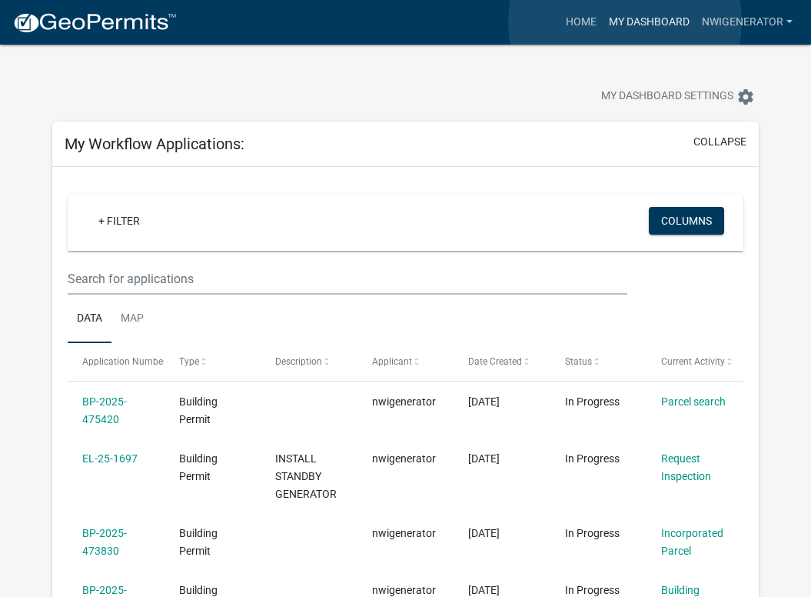
click at [625, 22] on link "My Dashboard" at bounding box center [649, 22] width 93 height 29
click at [654, 22] on link "My Dashboard" at bounding box center [649, 22] width 93 height 29
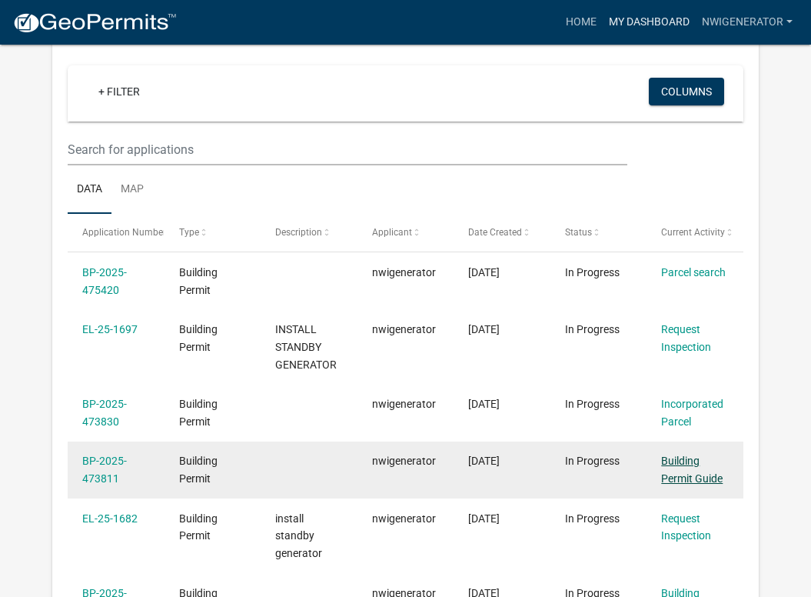
scroll to position [153, 0]
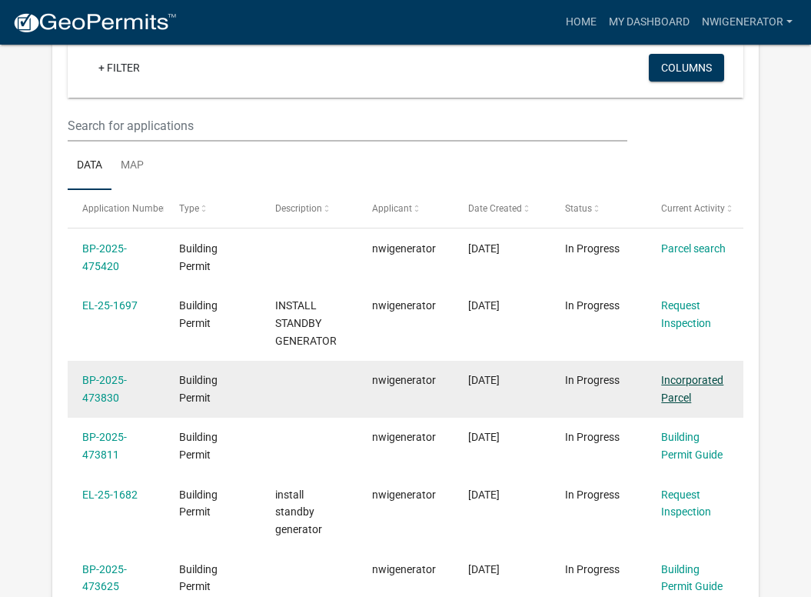
click at [687, 380] on link "Incorporated Parcel" at bounding box center [692, 389] width 62 height 30
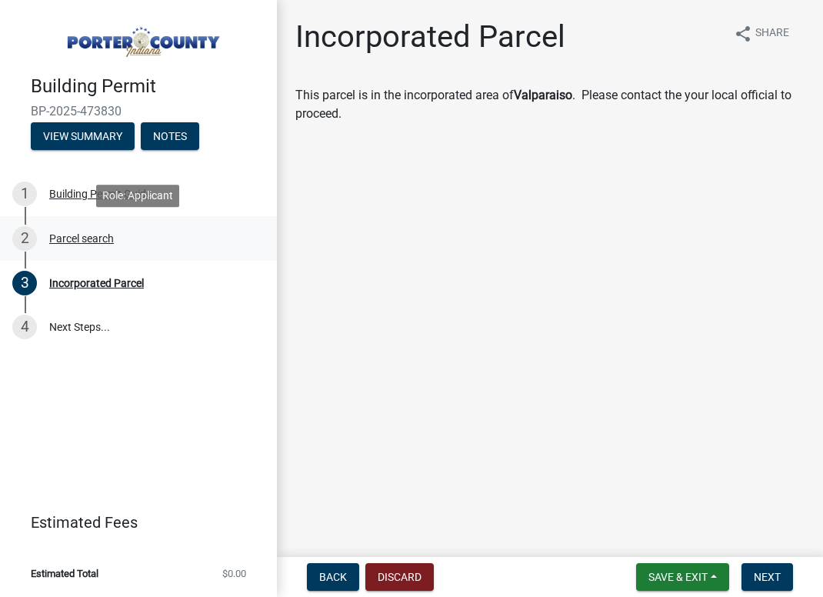
click at [78, 245] on div "2 Parcel search" at bounding box center [132, 238] width 240 height 25
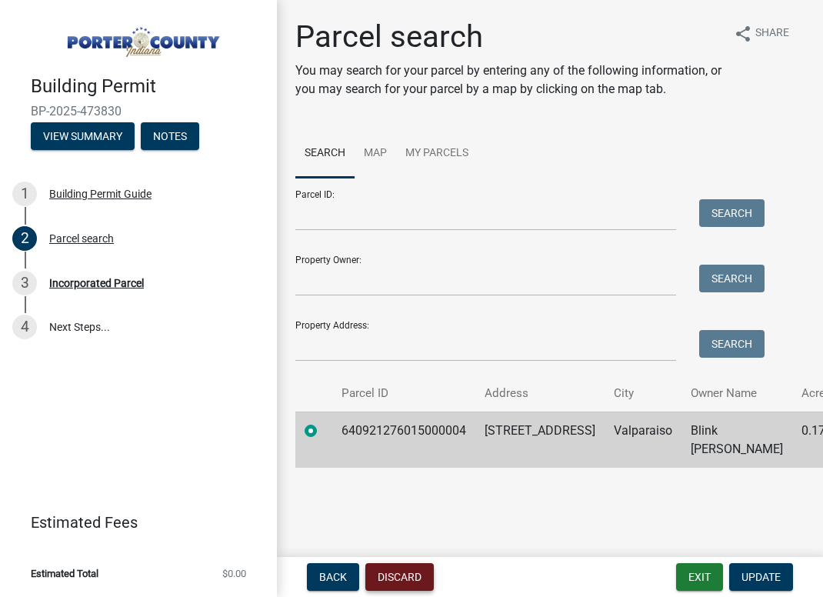
click at [389, 582] on button "Discard" at bounding box center [399, 577] width 68 height 28
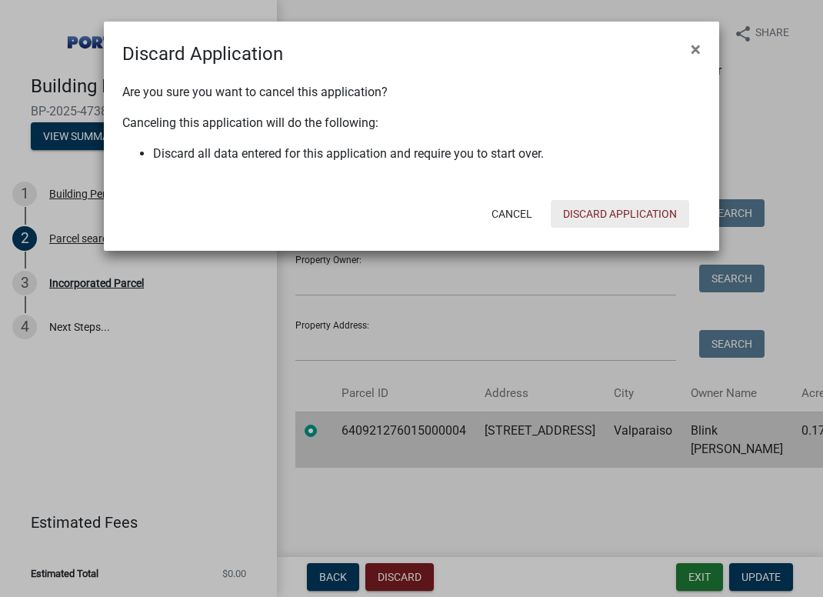
click at [616, 214] on button "Discard Application" at bounding box center [619, 214] width 138 height 28
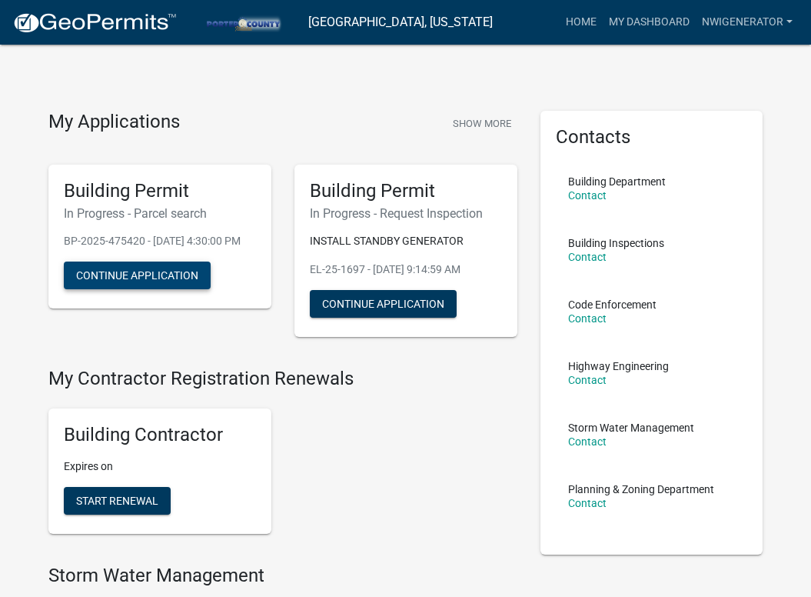
click at [158, 289] on button "Continue Application" at bounding box center [137, 275] width 147 height 28
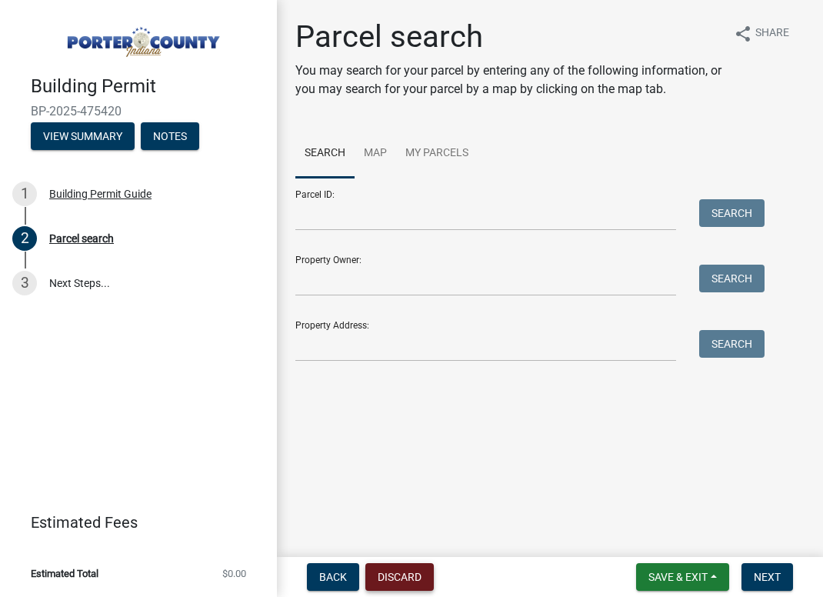
click at [398, 576] on button "Discard" at bounding box center [399, 577] width 68 height 28
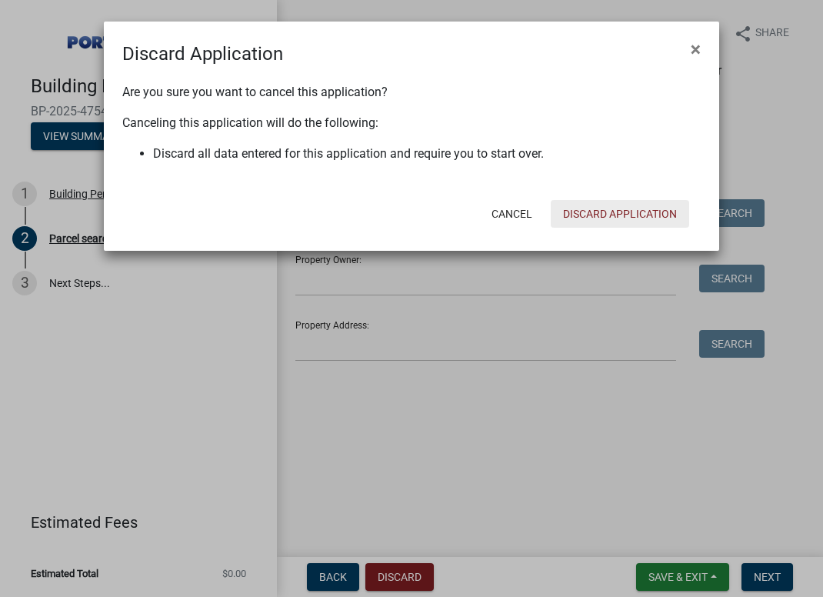
click at [587, 215] on button "Discard Application" at bounding box center [619, 214] width 138 height 28
